Goal: Book appointment/travel/reservation

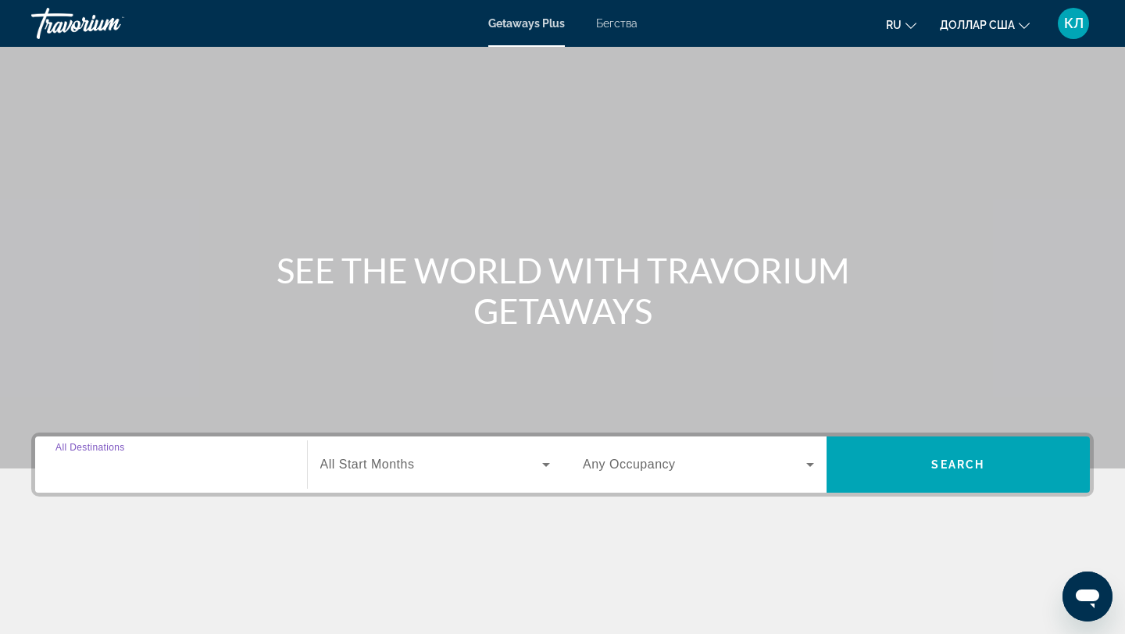
click at [154, 466] on input "Destination All Destinations" at bounding box center [170, 465] width 231 height 19
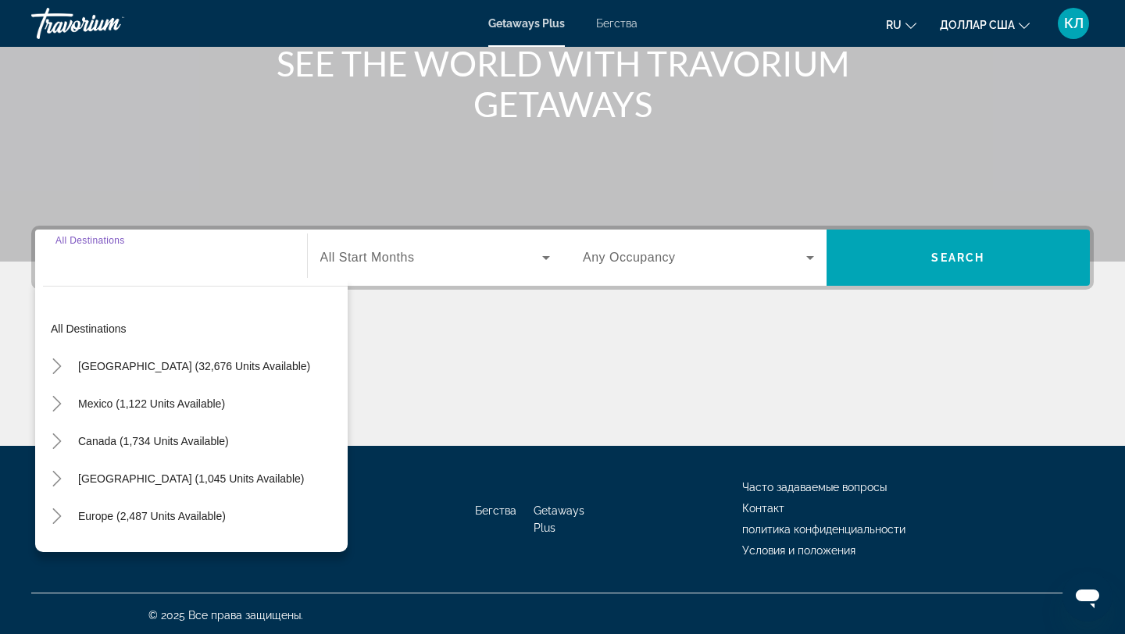
scroll to position [210, 0]
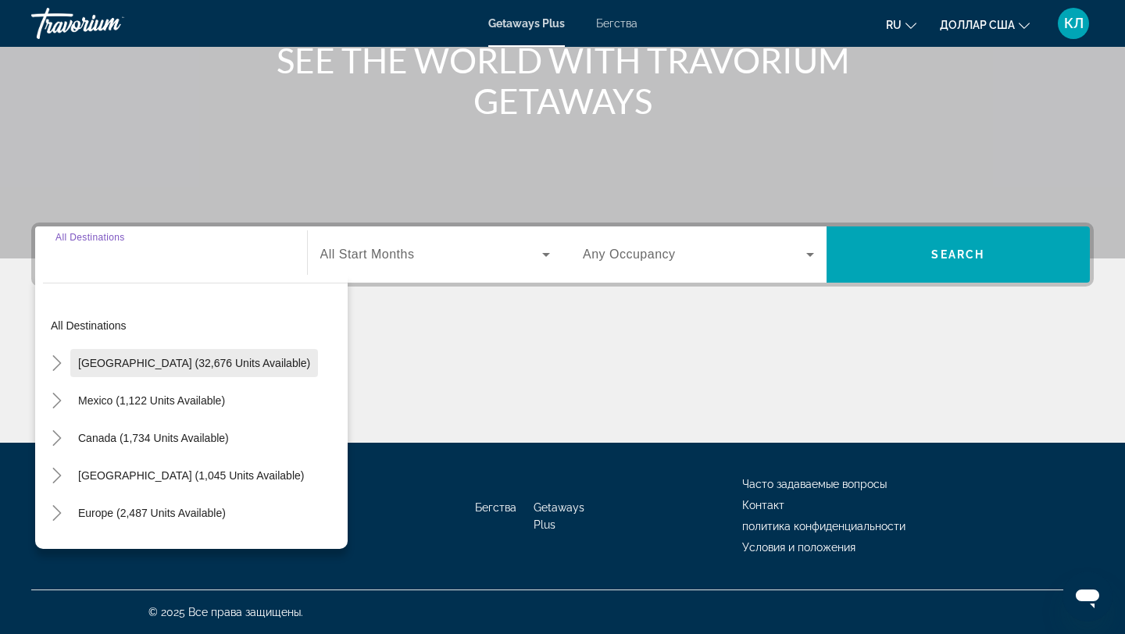
click at [157, 359] on span "[GEOGRAPHIC_DATA] (32,676 units available)" at bounding box center [194, 363] width 232 height 12
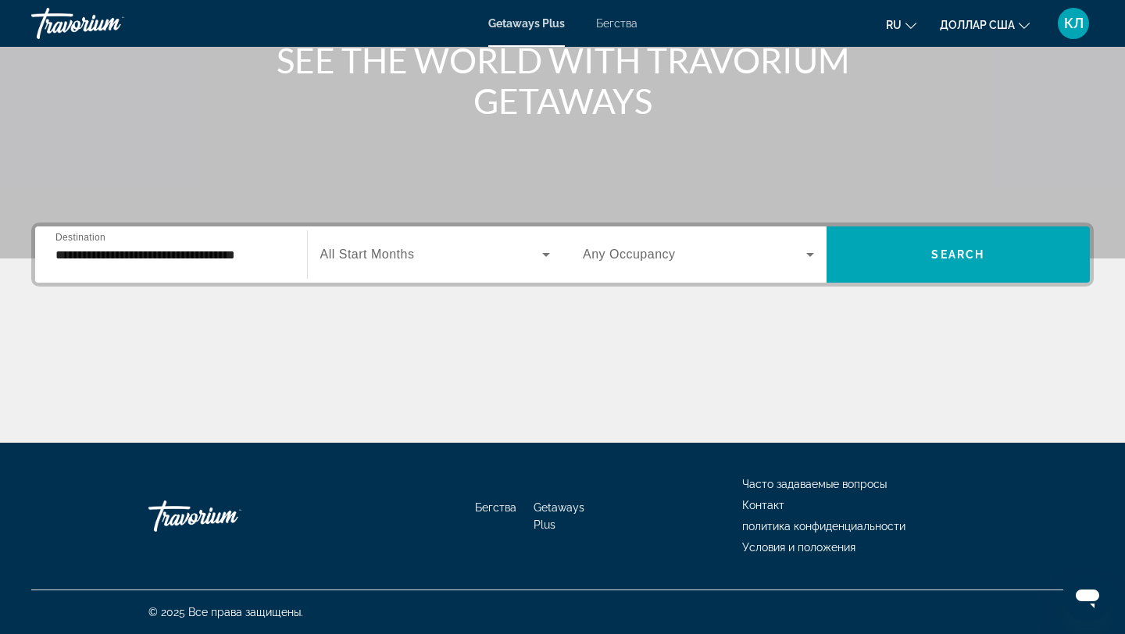
click at [200, 266] on div "**********" at bounding box center [170, 255] width 231 height 45
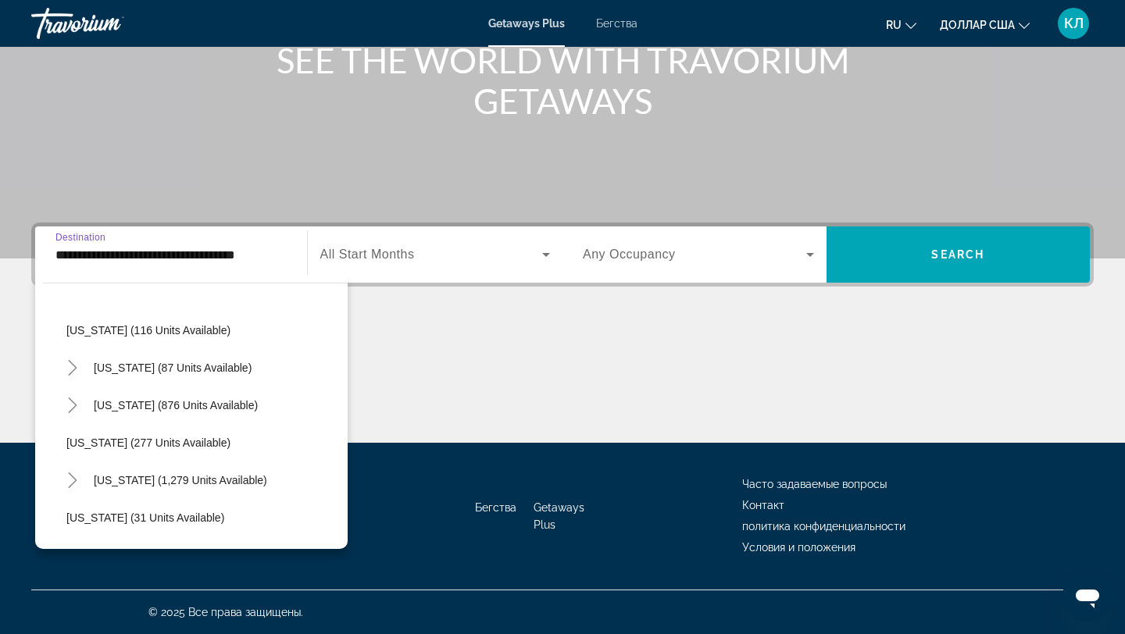
scroll to position [936, 0]
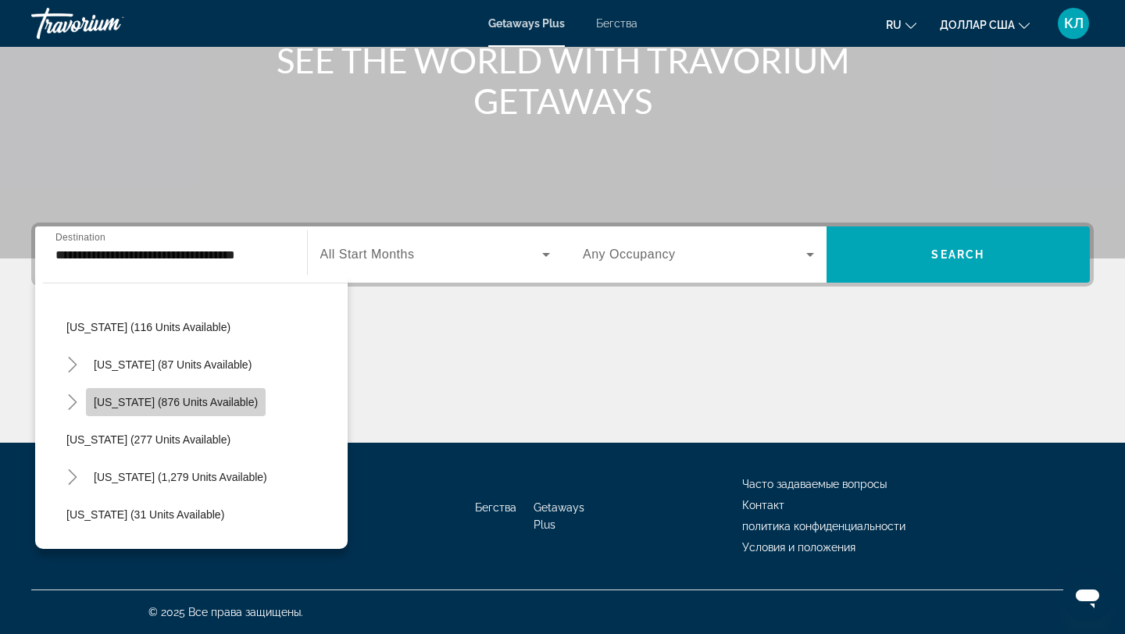
click at [171, 396] on span "[US_STATE] (876 units available)" at bounding box center [176, 402] width 164 height 12
type input "**********"
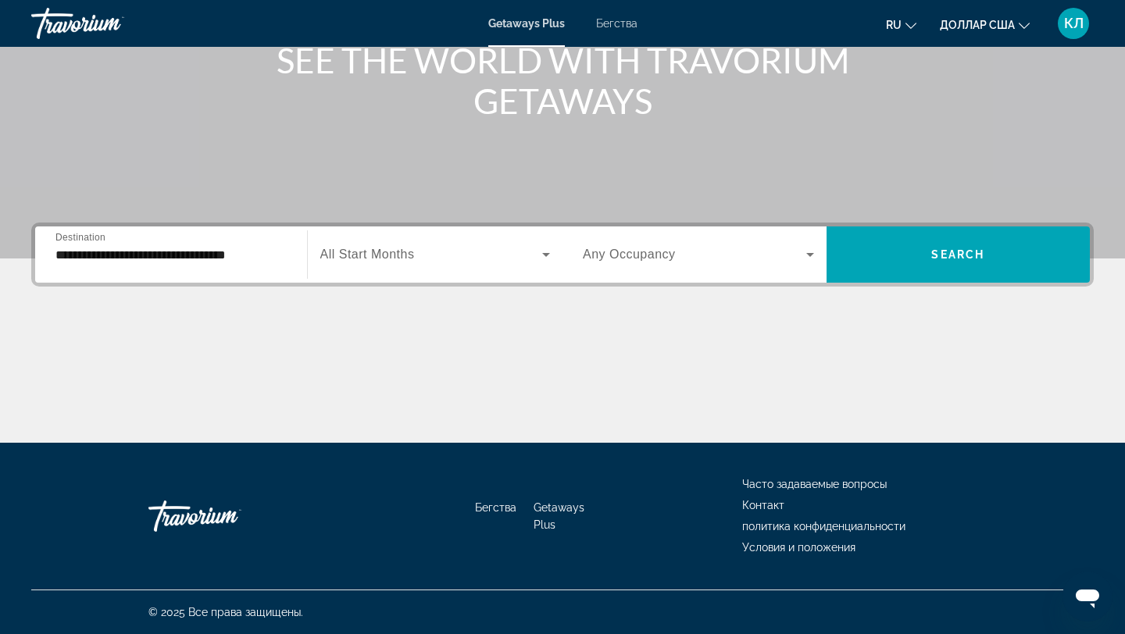
click at [389, 258] on span "All Start Months" at bounding box center [367, 254] width 94 height 13
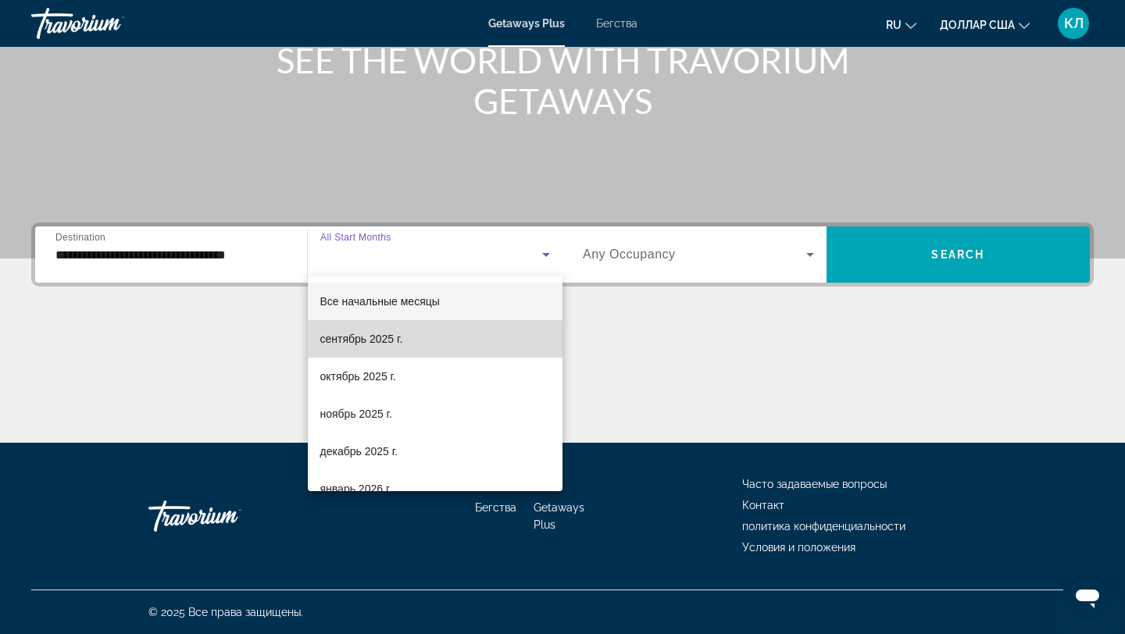
click at [386, 343] on font "сентябрь 2025 г." at bounding box center [361, 339] width 83 height 12
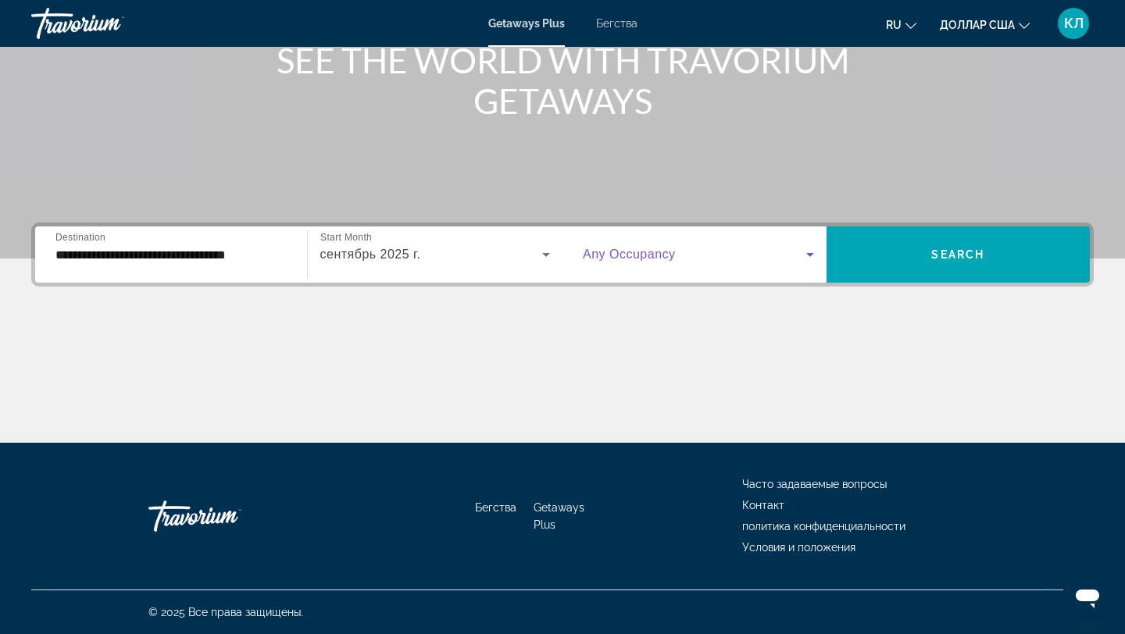
click at [641, 263] on span "Виджет поиска" at bounding box center [694, 254] width 223 height 19
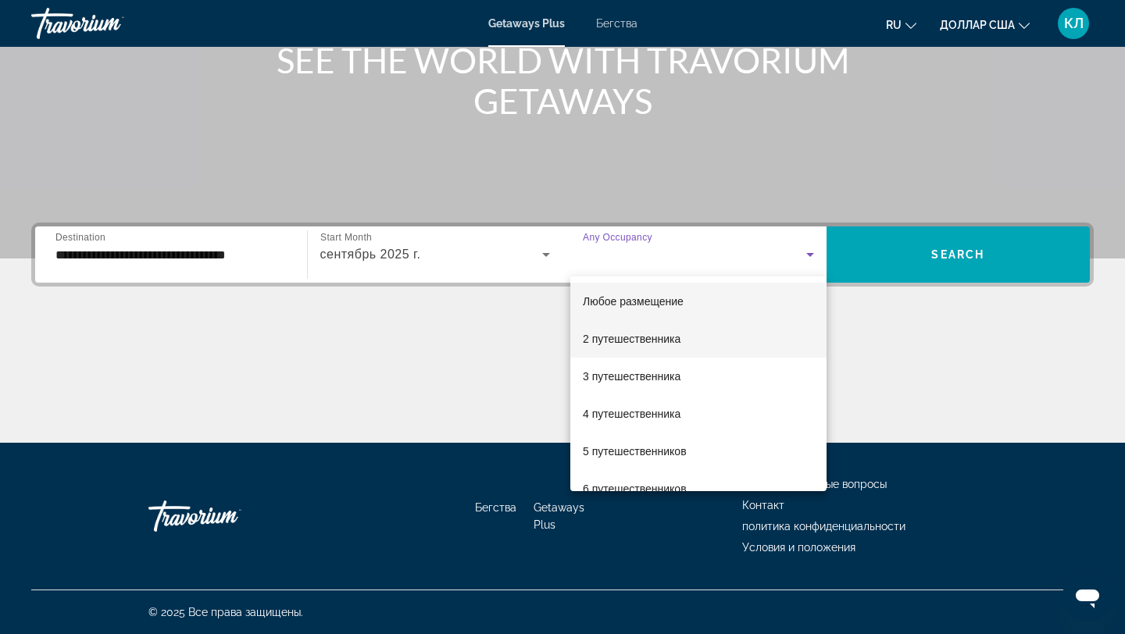
click at [637, 334] on font "2 путешественника" at bounding box center [632, 339] width 98 height 12
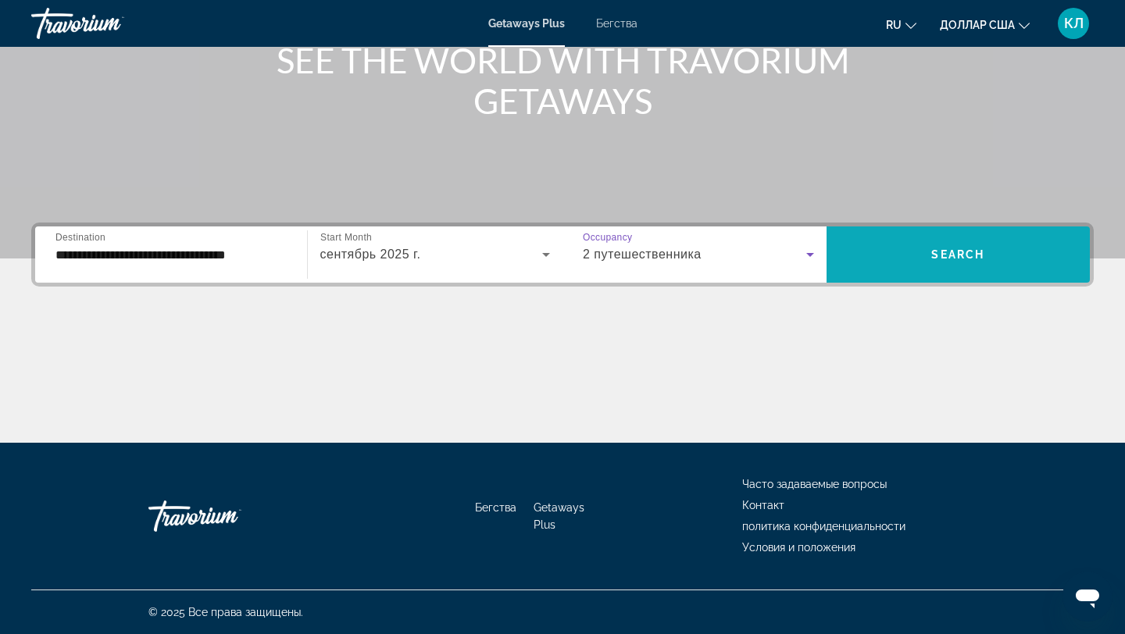
click at [881, 260] on span "Виджет поиска" at bounding box center [958, 254] width 264 height 37
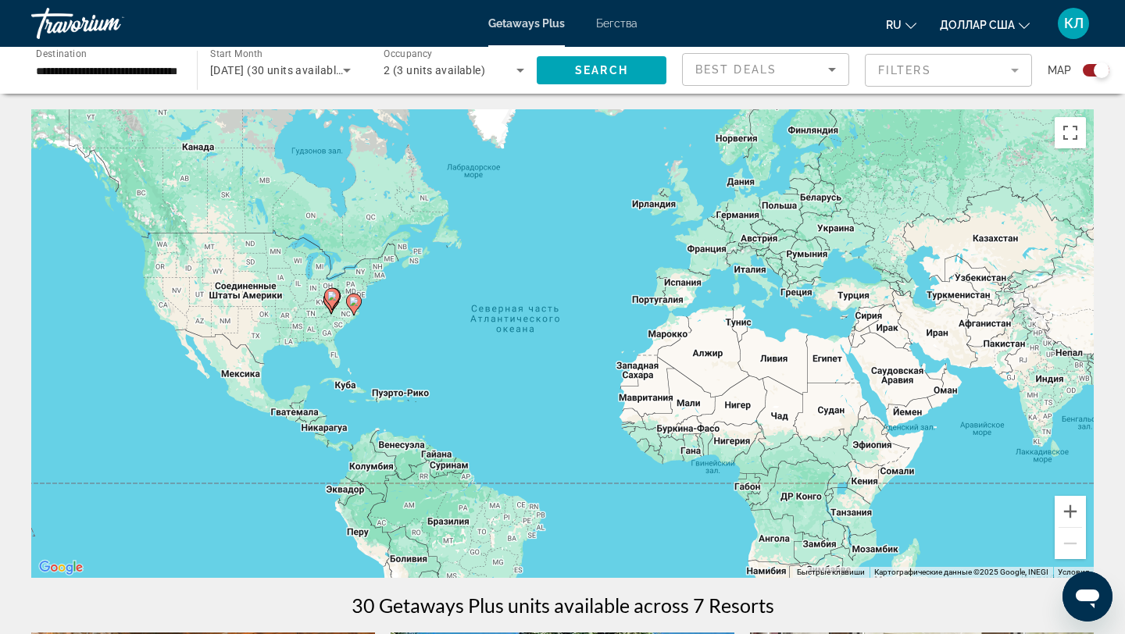
click at [354, 301] on image "Основное содержание" at bounding box center [353, 301] width 9 height 9
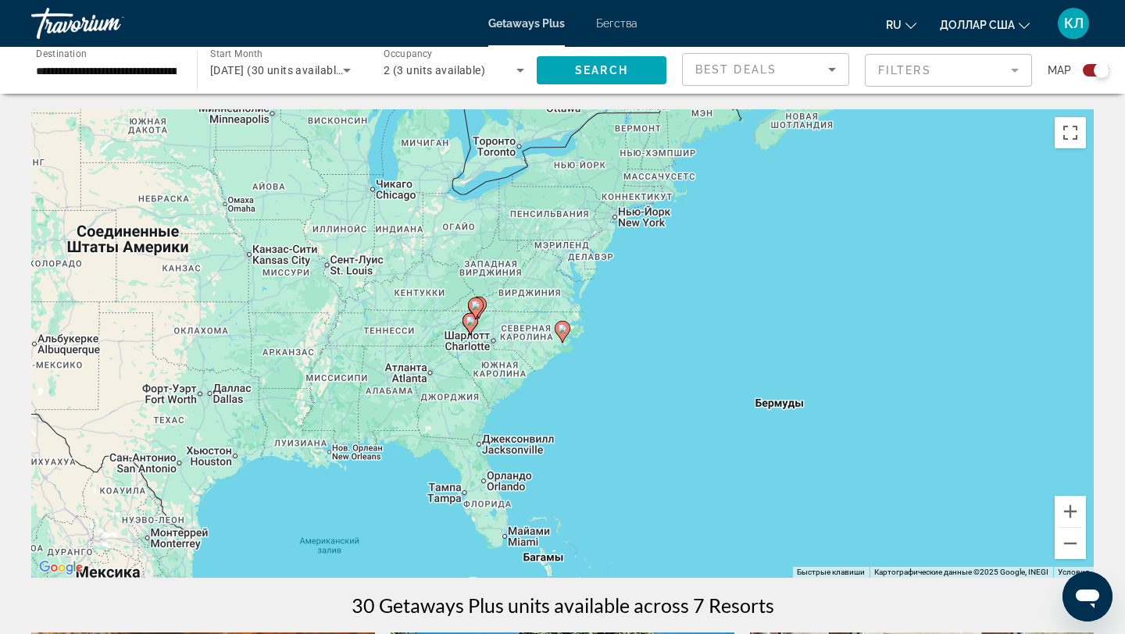
click at [562, 330] on image "Основное содержание" at bounding box center [562, 328] width 9 height 9
type input "**********"
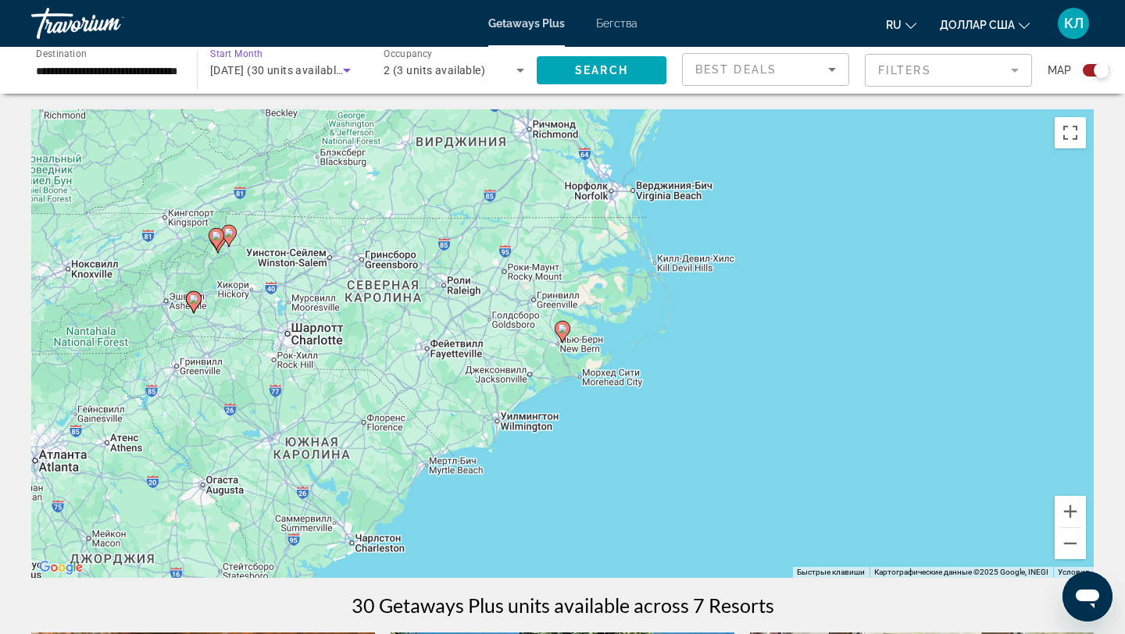
click at [310, 74] on span "[DATE] (30 units available)" at bounding box center [278, 70] width 136 height 12
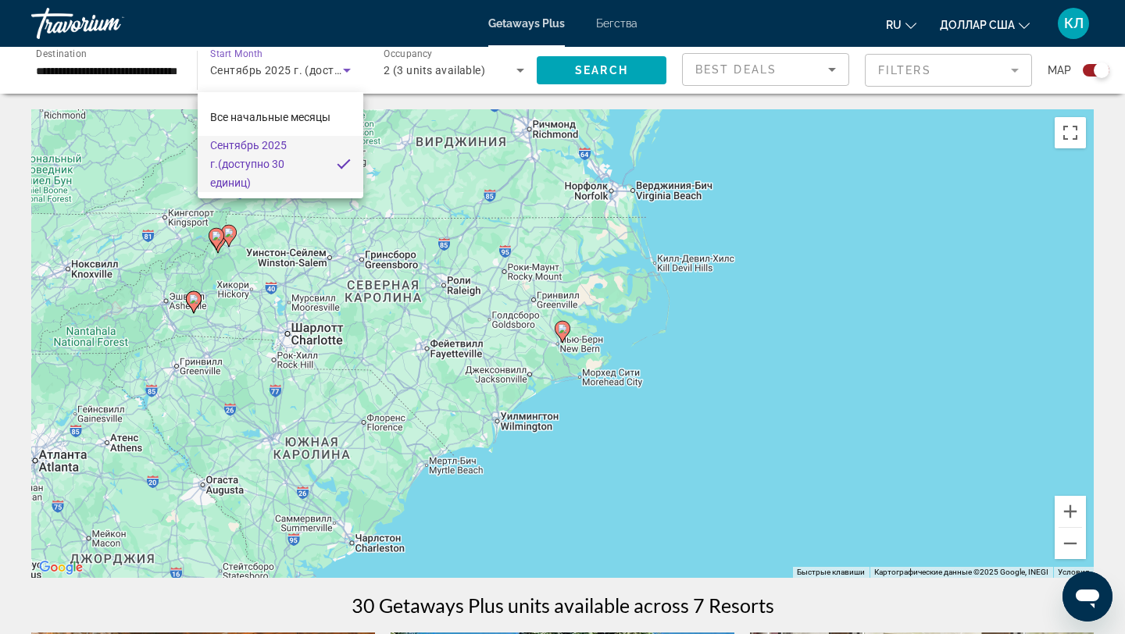
click at [604, 32] on div at bounding box center [562, 317] width 1125 height 634
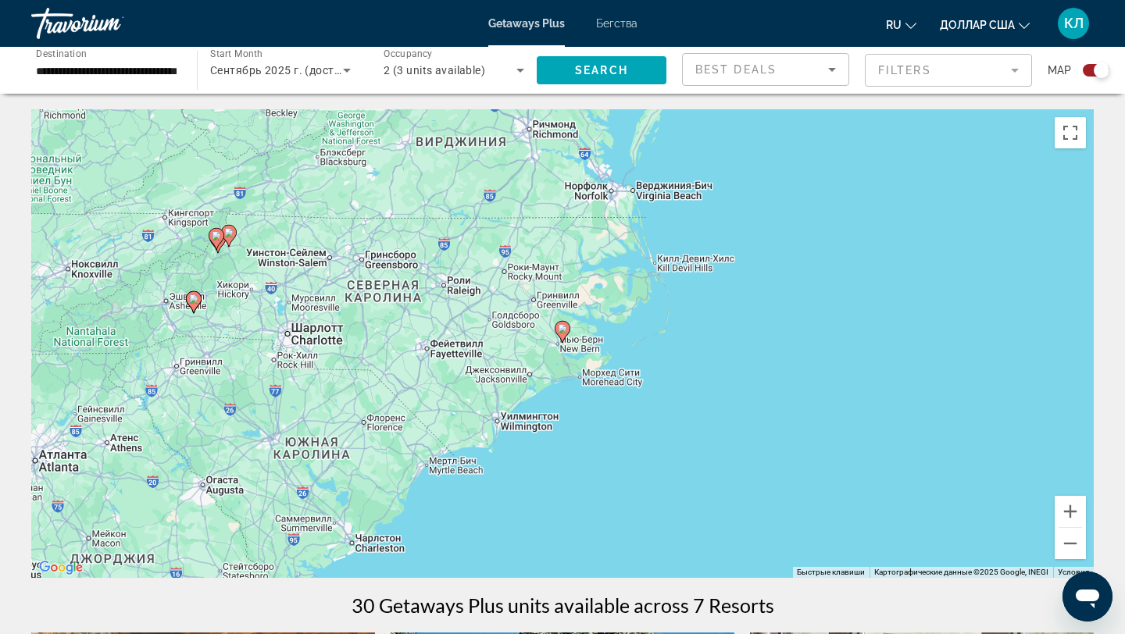
click at [619, 29] on font "Бегства" at bounding box center [616, 23] width 41 height 12
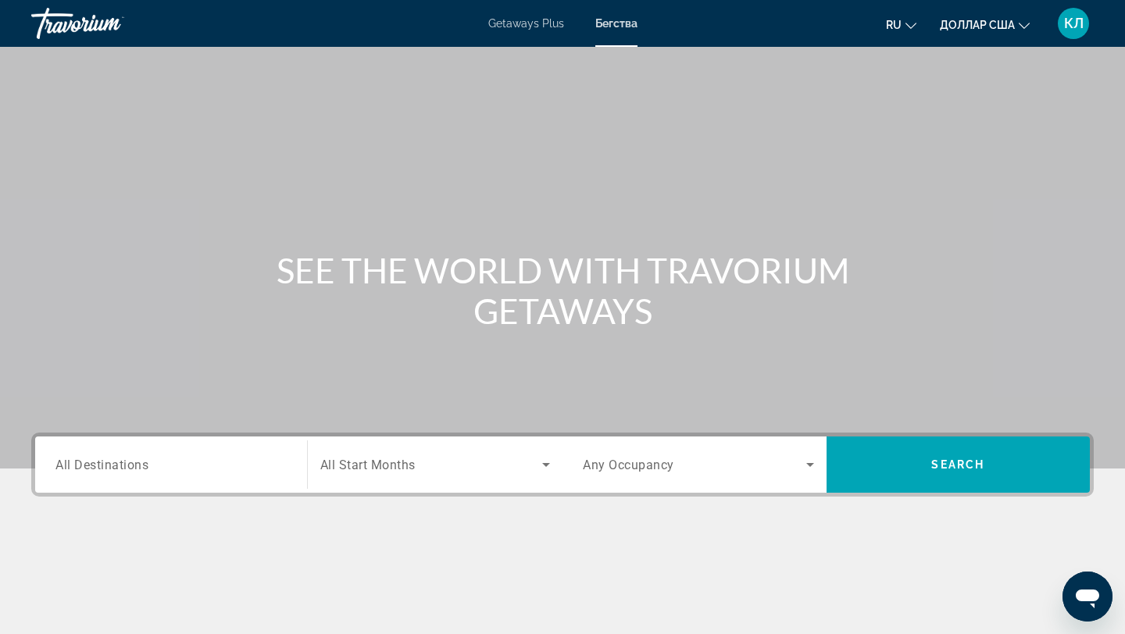
click at [208, 448] on div "Search widget" at bounding box center [170, 465] width 231 height 45
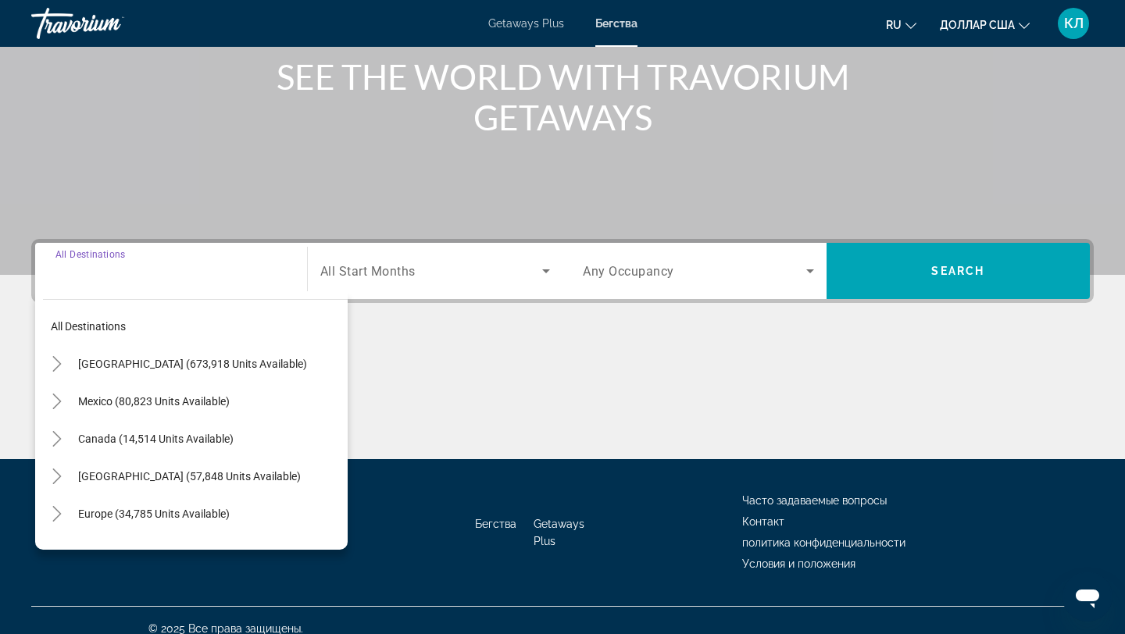
scroll to position [210, 0]
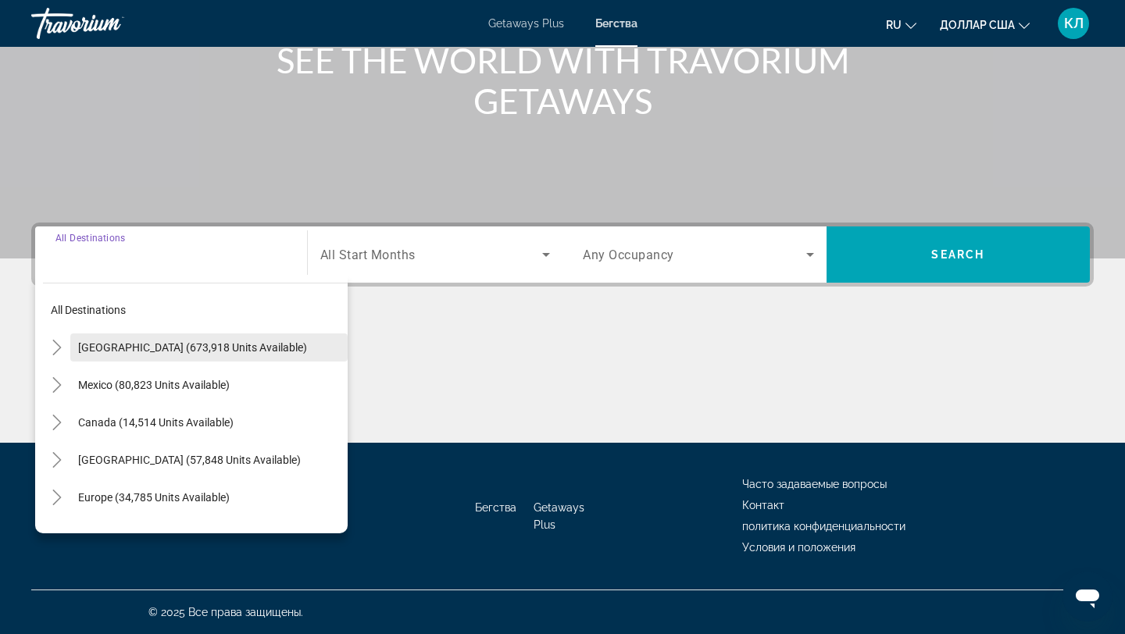
click at [198, 344] on span "[GEOGRAPHIC_DATA] (673,918 units available)" at bounding box center [192, 347] width 229 height 12
type input "**********"
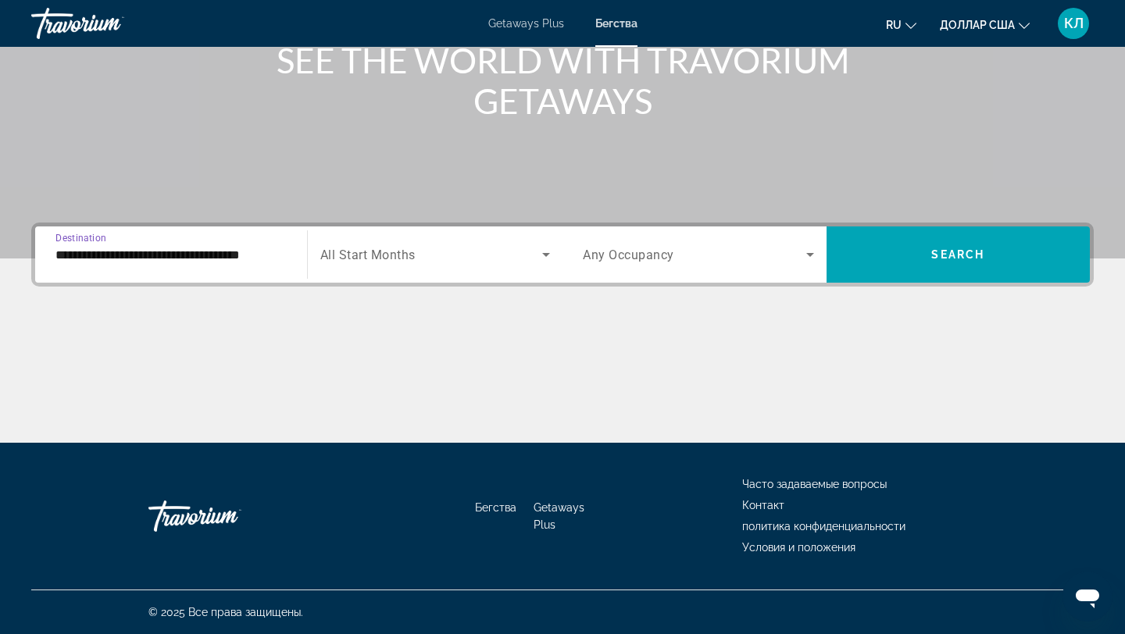
click at [338, 261] on span "All Start Months" at bounding box center [367, 255] width 95 height 15
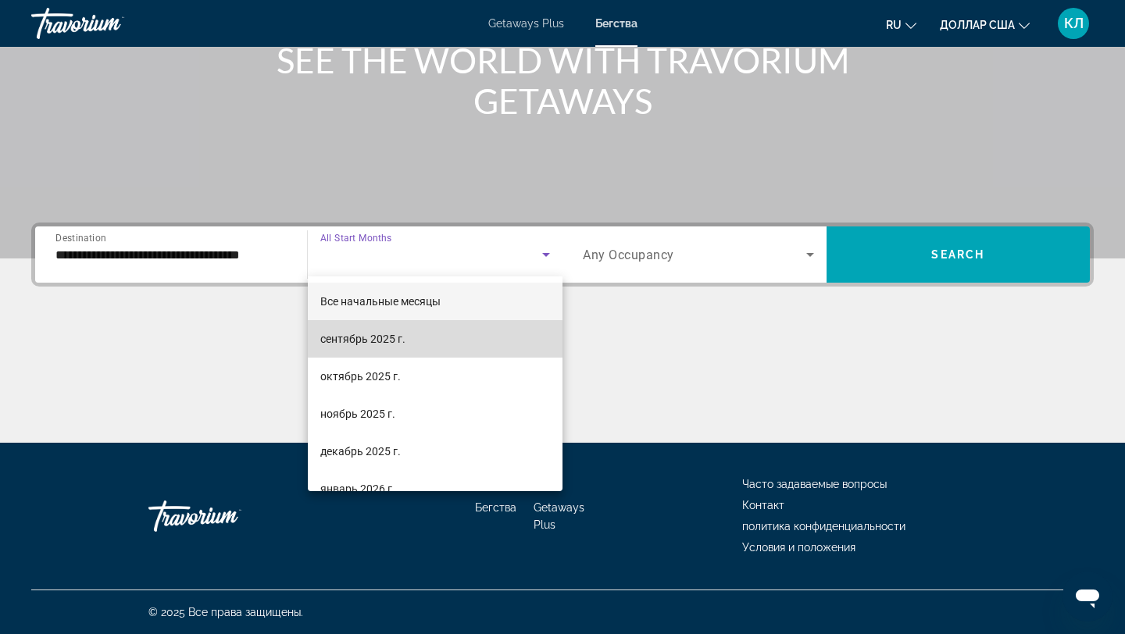
click at [353, 340] on font "сентябрь 2025 г." at bounding box center [362, 339] width 85 height 12
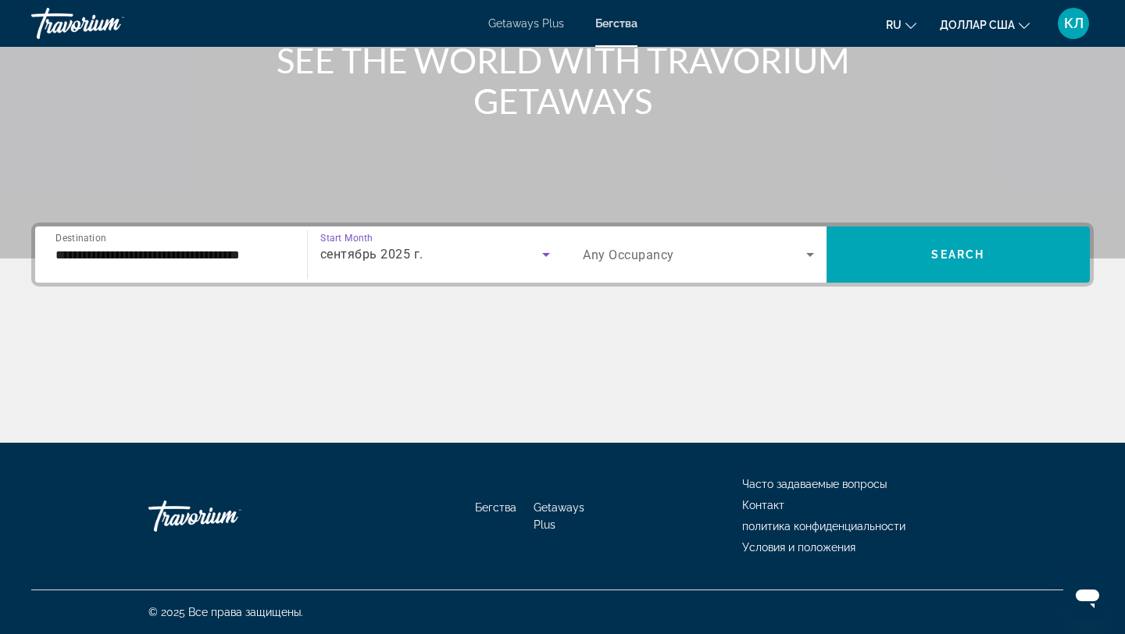
click at [634, 269] on div "Search widget" at bounding box center [698, 255] width 231 height 44
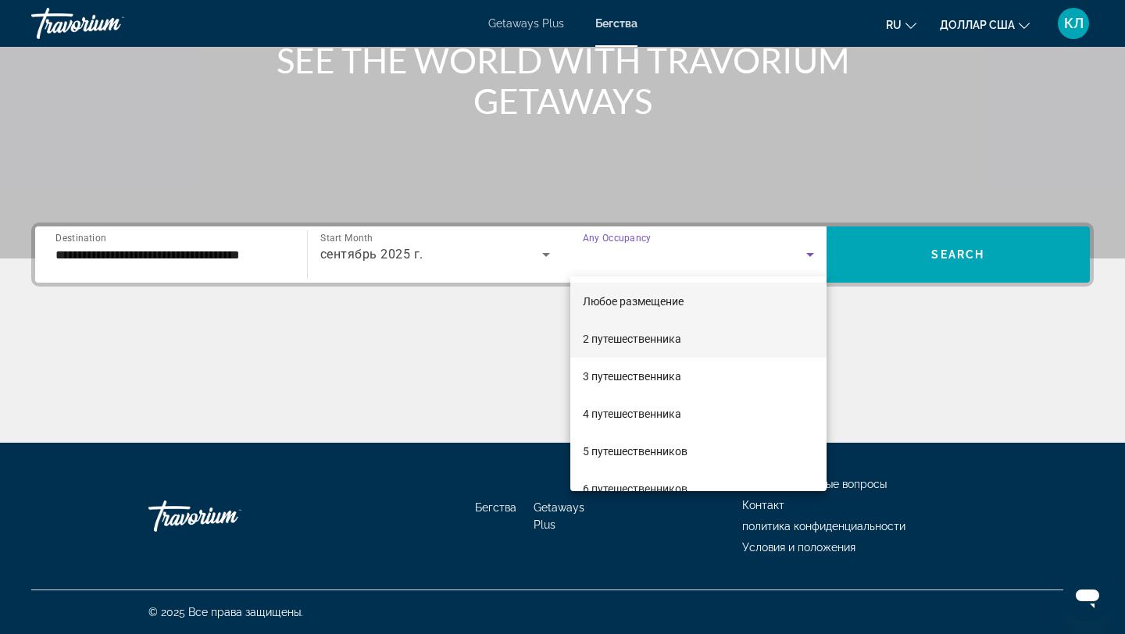
click at [636, 336] on font "2 путешественника" at bounding box center [632, 339] width 98 height 12
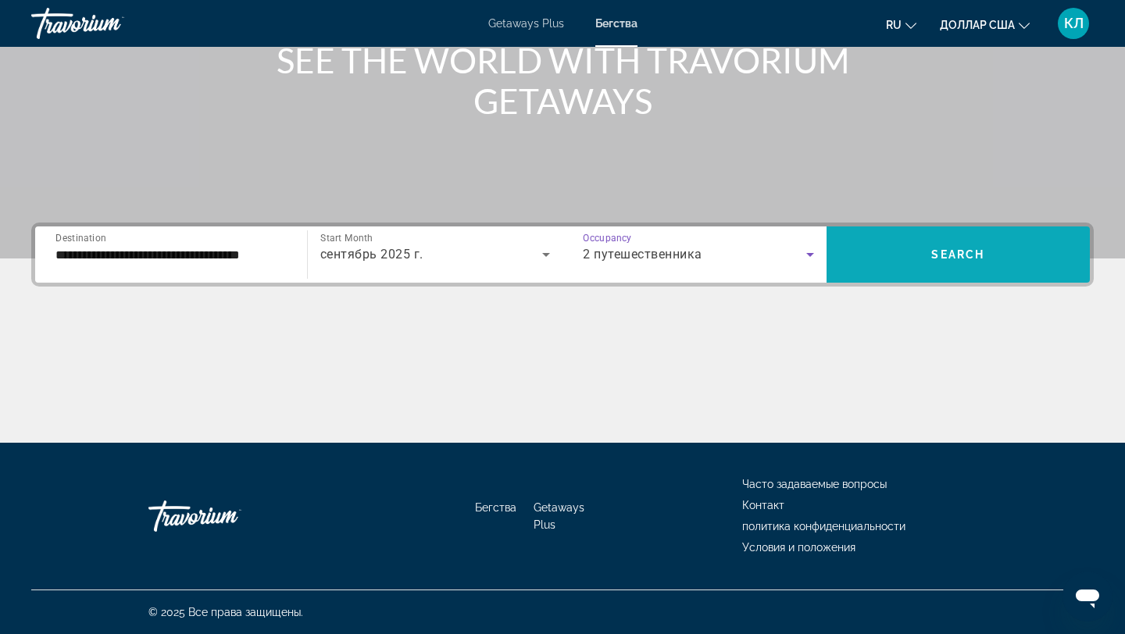
click at [932, 267] on span "Search widget" at bounding box center [958, 254] width 264 height 37
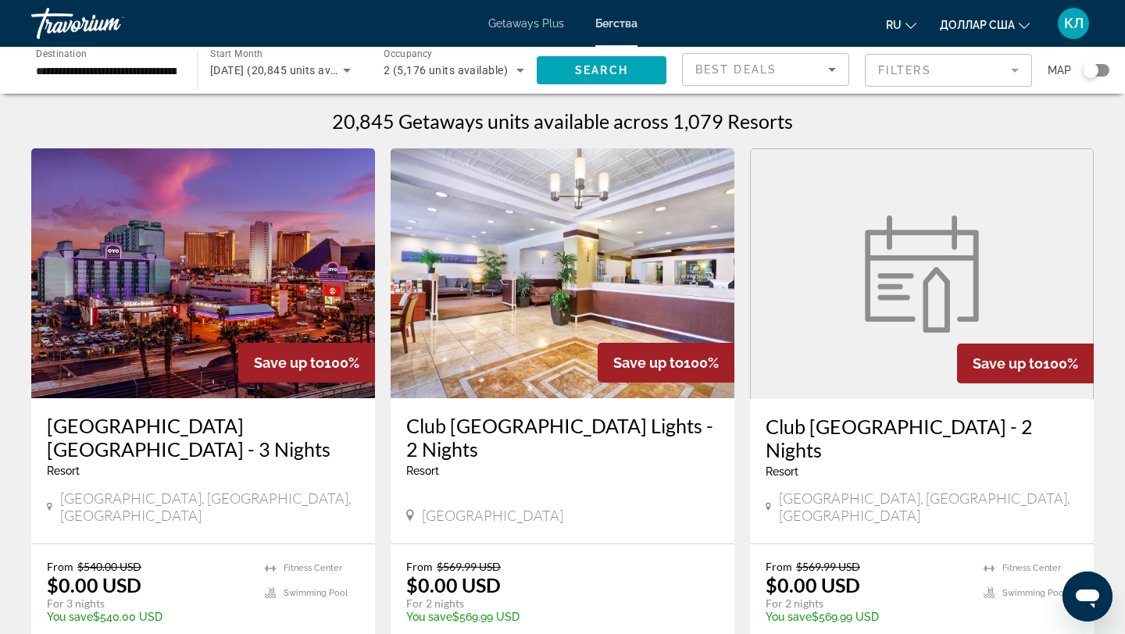
click at [1104, 70] on div "Search widget" at bounding box center [1095, 70] width 27 height 12
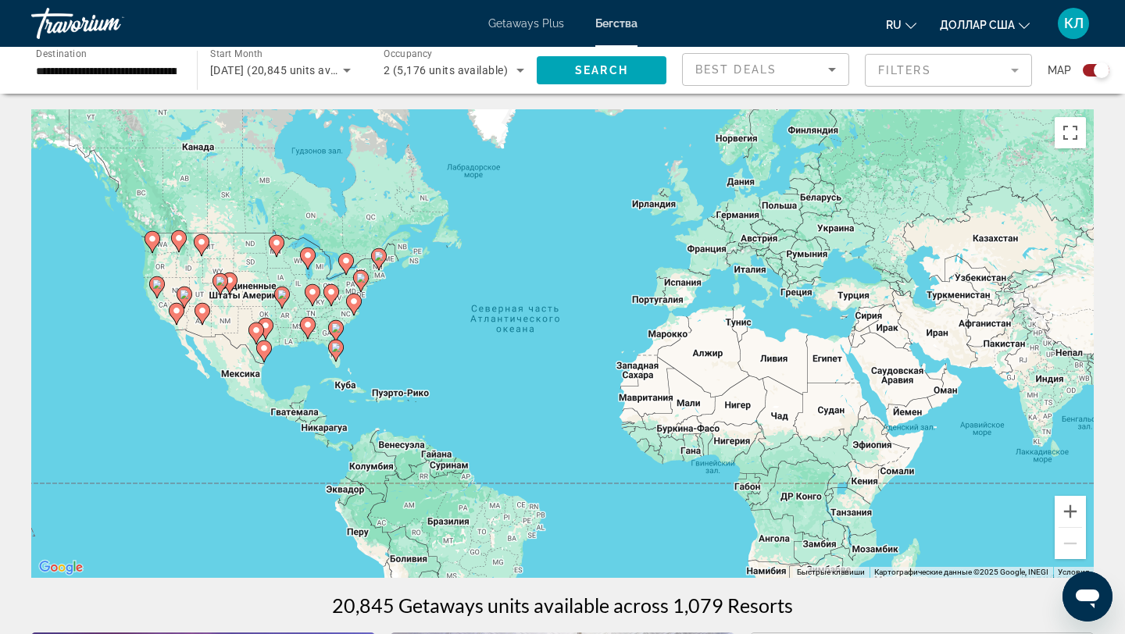
click at [355, 312] on gmp-advanced-marker "Основное содержание" at bounding box center [354, 304] width 16 height 23
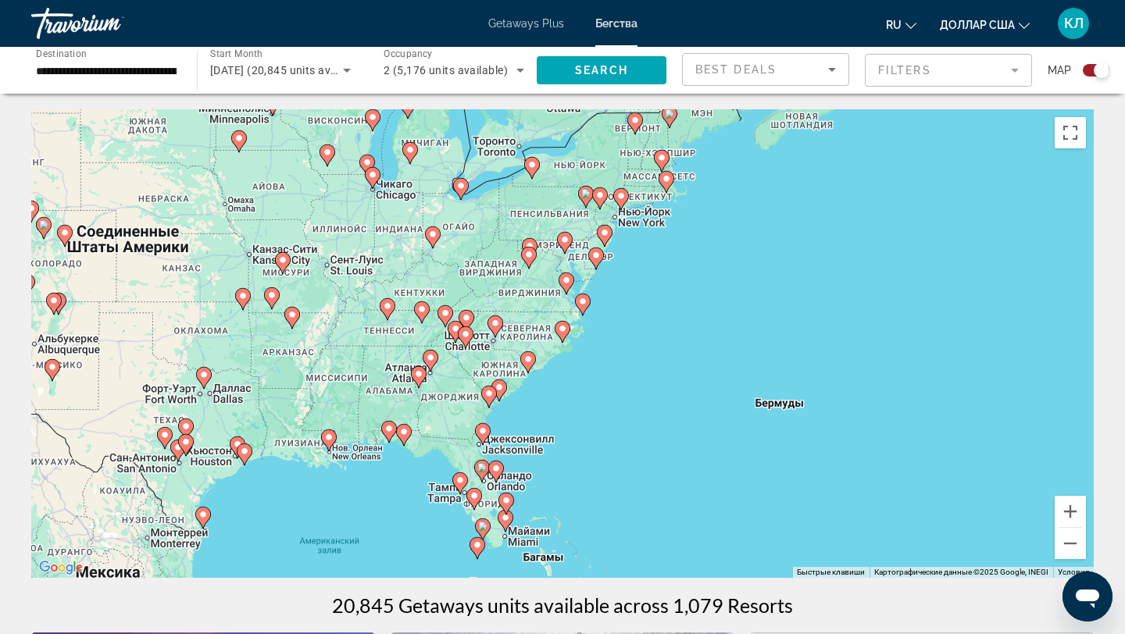
click at [533, 344] on div "Чтобы активировать перетаскивание с помощью клавиатуры, нажмите Alt + Ввод. Пос…" at bounding box center [562, 343] width 1062 height 469
click at [559, 340] on gmp-advanced-marker "Основное содержание" at bounding box center [562, 331] width 16 height 23
type input "**********"
